Goal: Register for event/course

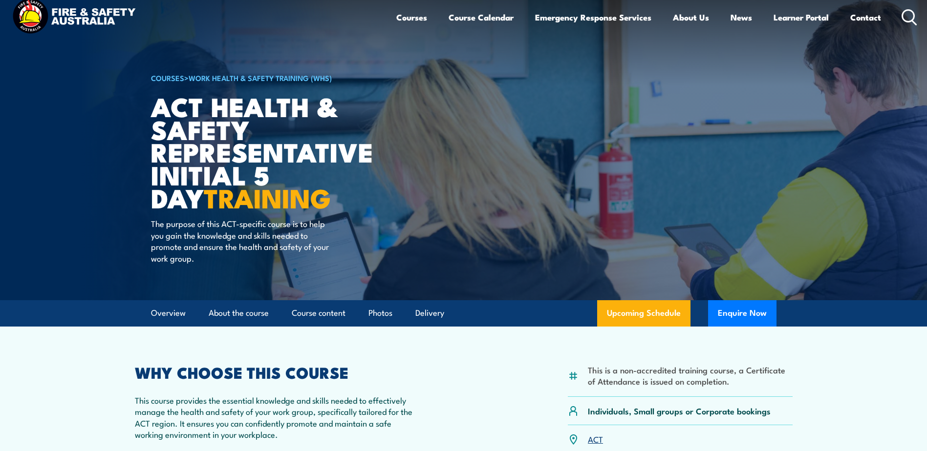
scroll to position [16, 0]
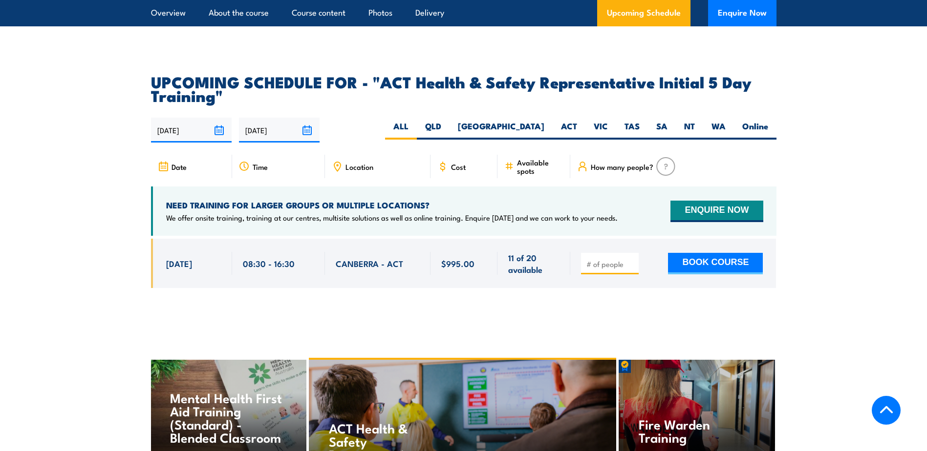
scroll to position [1531, 0]
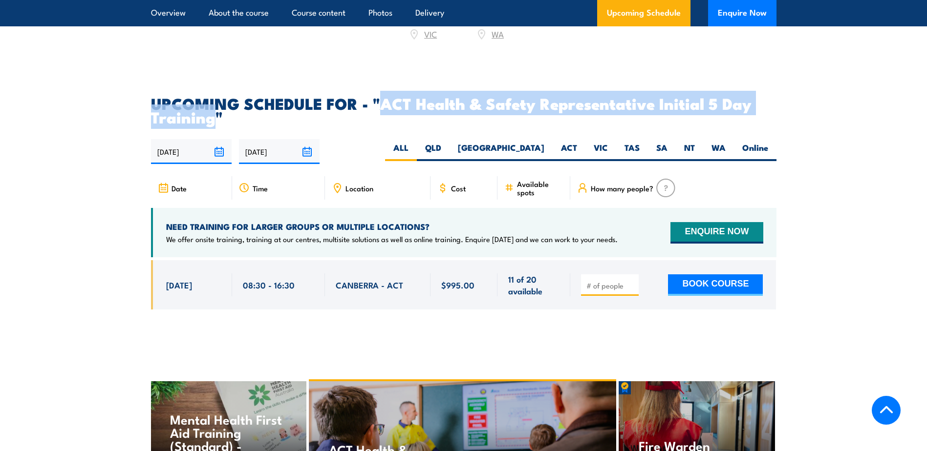
drag, startPoint x: 382, startPoint y: 92, endPoint x: 214, endPoint y: 110, distance: 169.5
click at [214, 110] on h2 "UPCOMING SCHEDULE FOR - "ACT Health & Safety Representative Initial 5 Day Train…" at bounding box center [463, 109] width 625 height 27
copy h2 "ACT Health & Safety Representative Initial 5 Day Training"
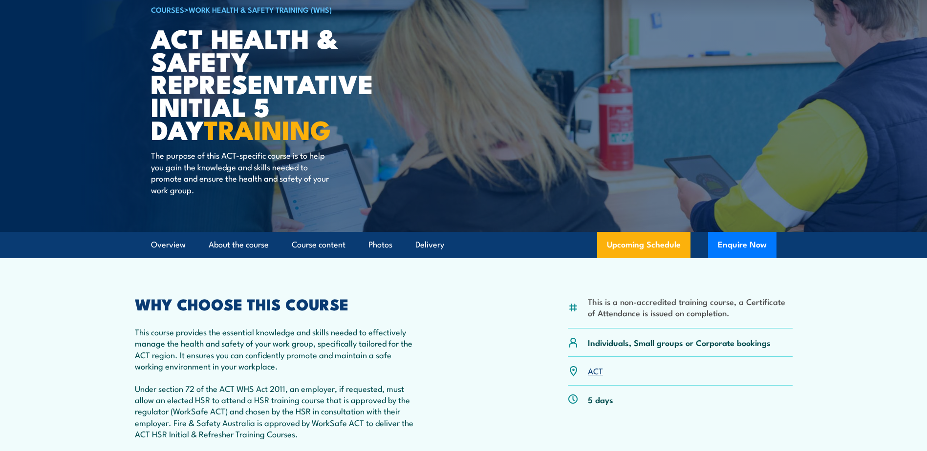
scroll to position [0, 0]
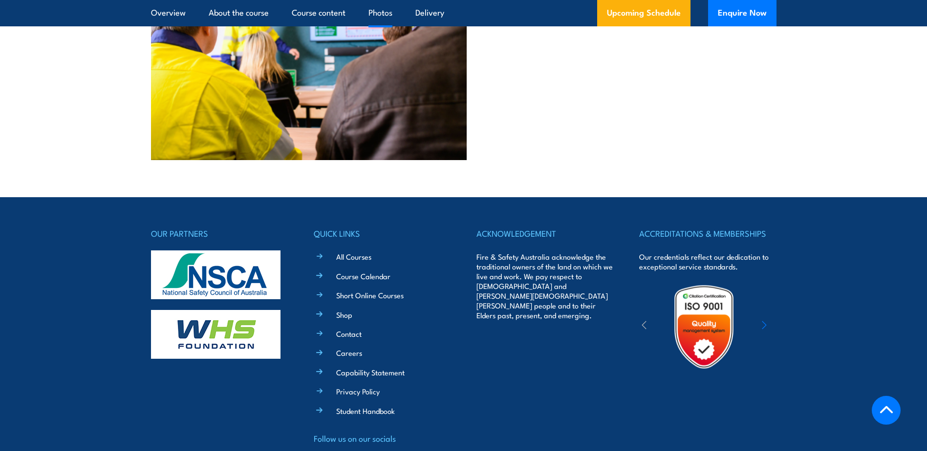
scroll to position [2439, 0]
